Goal: Transaction & Acquisition: Purchase product/service

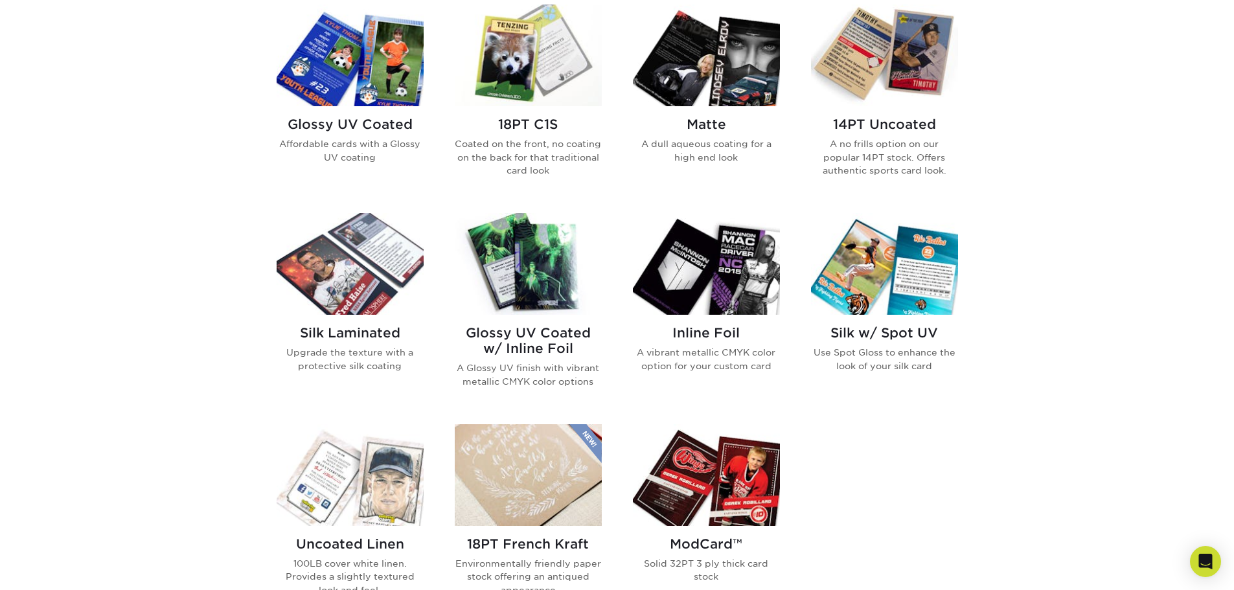
scroll to position [648, 0]
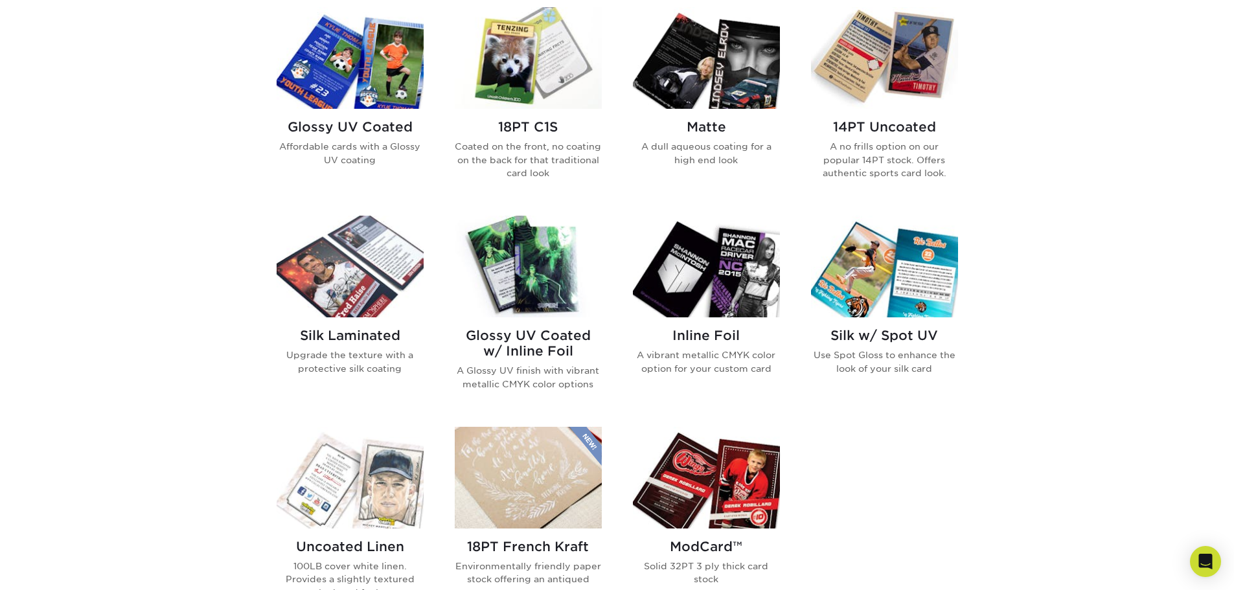
click at [710, 275] on img at bounding box center [706, 267] width 147 height 102
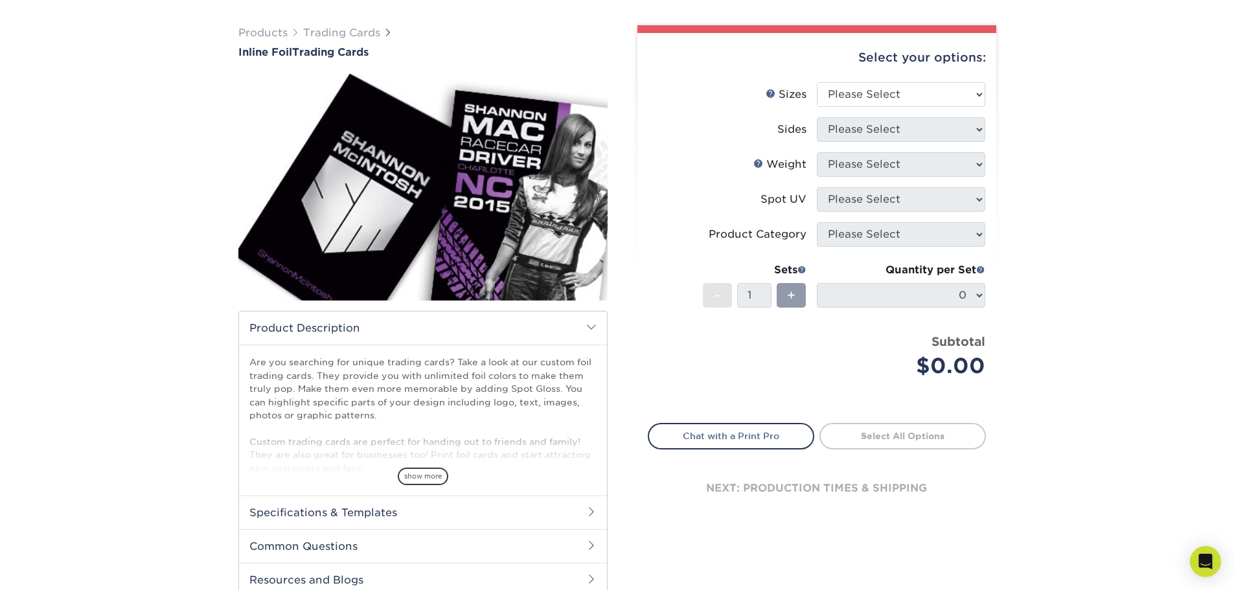
scroll to position [65, 0]
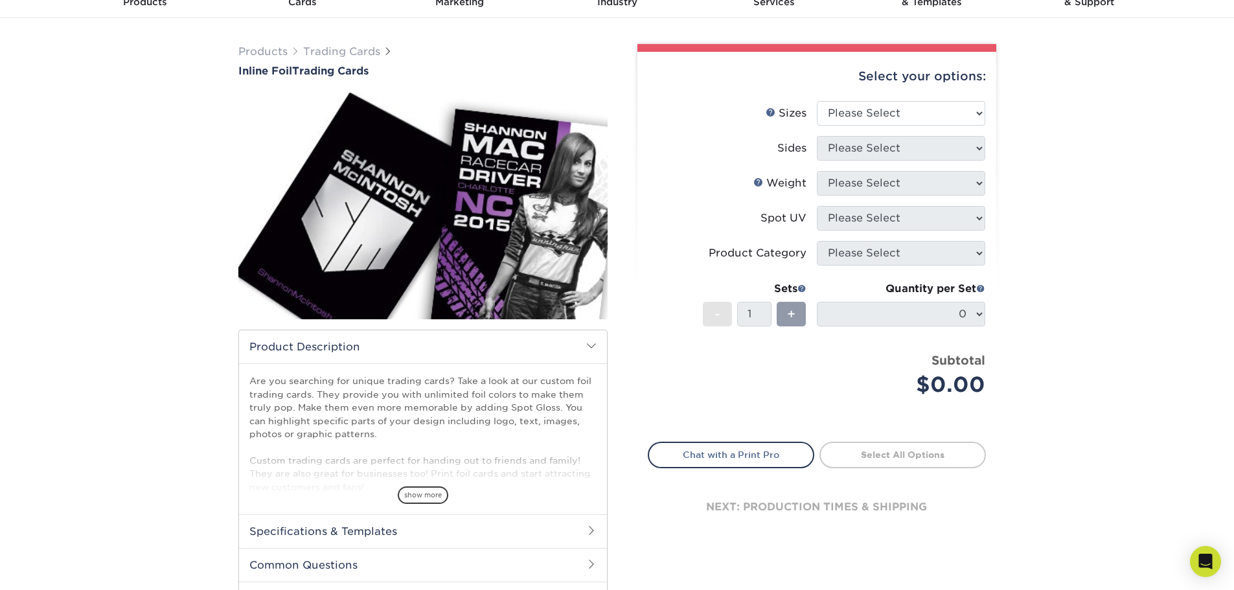
click at [933, 98] on div "Select your options:" at bounding box center [817, 76] width 338 height 49
click at [935, 112] on select "Please Select 2.5" x 3.5"" at bounding box center [901, 113] width 168 height 25
select select "2.50x3.50"
click at [817, 101] on select "Please Select 2.5" x 3.5"" at bounding box center [901, 113] width 168 height 25
click at [930, 149] on select "Please Select Print Both Sides - Foil Back Only Print Both Sides - Foil Both Si…" at bounding box center [901, 148] width 168 height 25
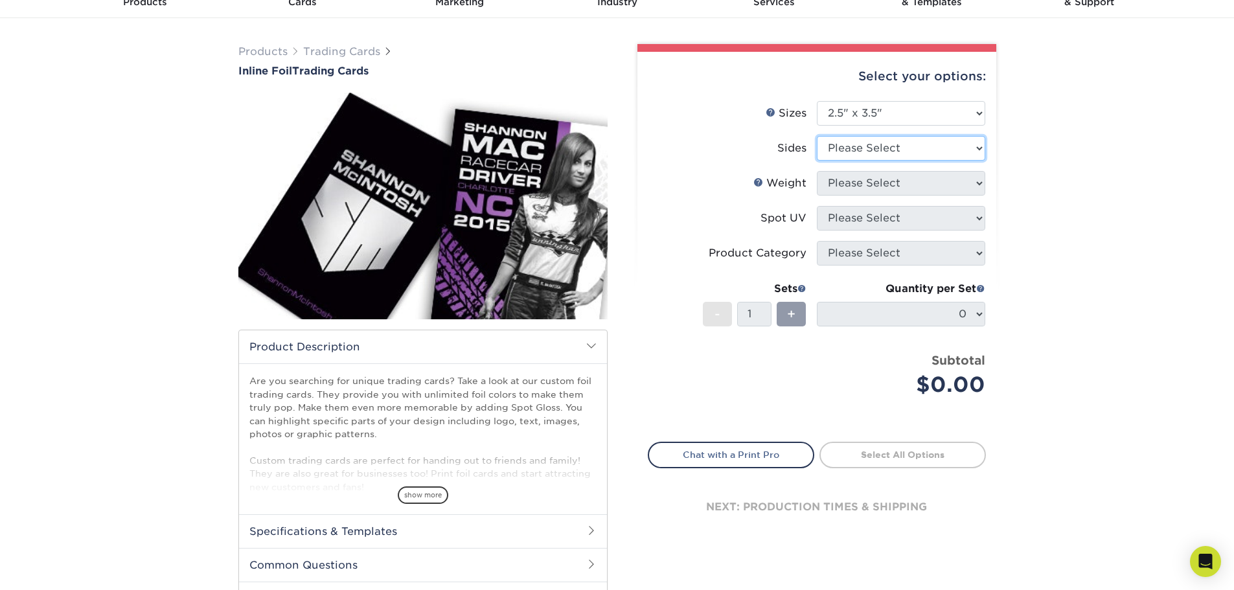
select select "34527644-b4fd-4ffb-9092-1318eefcd9d9"
click at [817, 136] on select "Please Select Print Both Sides - Foil Back Only Print Both Sides - Foil Both Si…" at bounding box center [901, 148] width 168 height 25
click at [960, 181] on select "Please Select 16PT" at bounding box center [901, 183] width 168 height 25
select select "16PT"
click at [817, 171] on select "Please Select 16PT" at bounding box center [901, 183] width 168 height 25
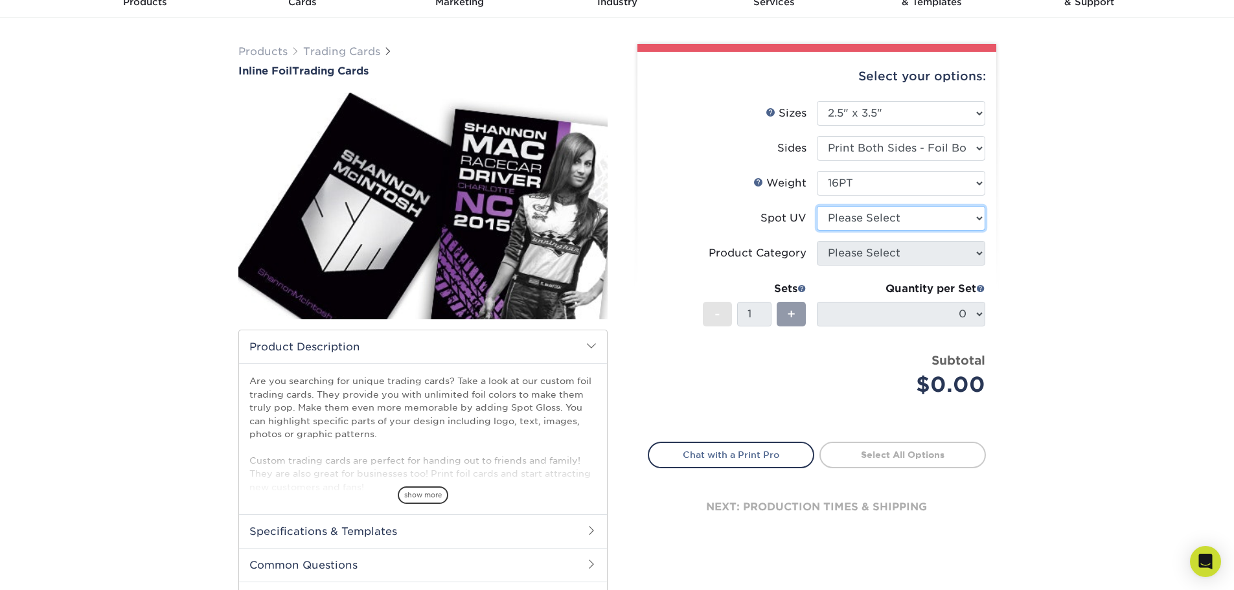
click at [958, 214] on select "Please Select No Spot UV Front and Back (Both Sides) Front Only Back Only" at bounding box center [901, 218] width 168 height 25
select select "1"
click at [817, 206] on select "Please Select No Spot UV Front and Back (Both Sides) Front Only Back Only" at bounding box center [901, 218] width 168 height 25
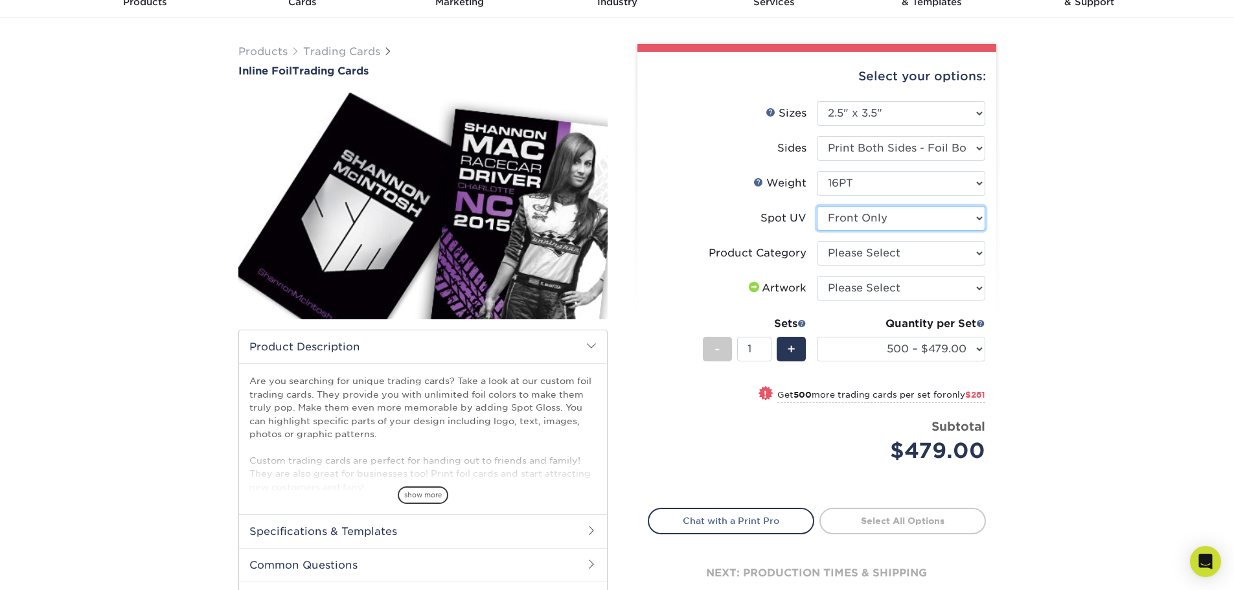
click at [970, 216] on select "Please Select No Spot UV Front and Back (Both Sides) Front Only Back Only" at bounding box center [901, 218] width 168 height 25
drag, startPoint x: 1052, startPoint y: 226, endPoint x: 939, endPoint y: 94, distance: 173.7
click at [1052, 226] on div "Products Trading Cards Inline Foil Trading Cards show more Templates /" at bounding box center [617, 343] width 1234 height 650
